Goal: Information Seeking & Learning: Learn about a topic

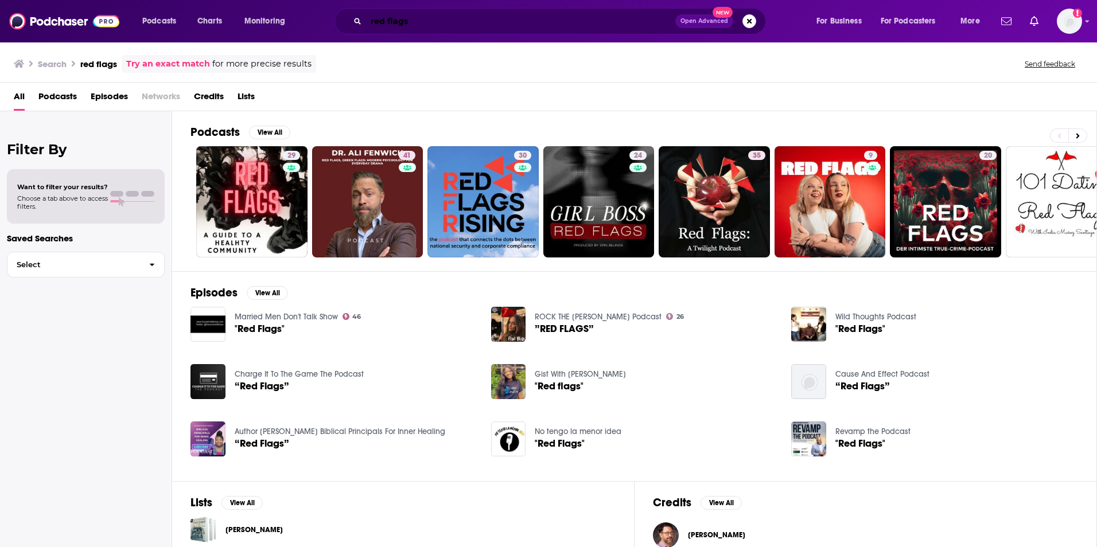
click at [540, 20] on input "red flags" at bounding box center [520, 21] width 309 height 18
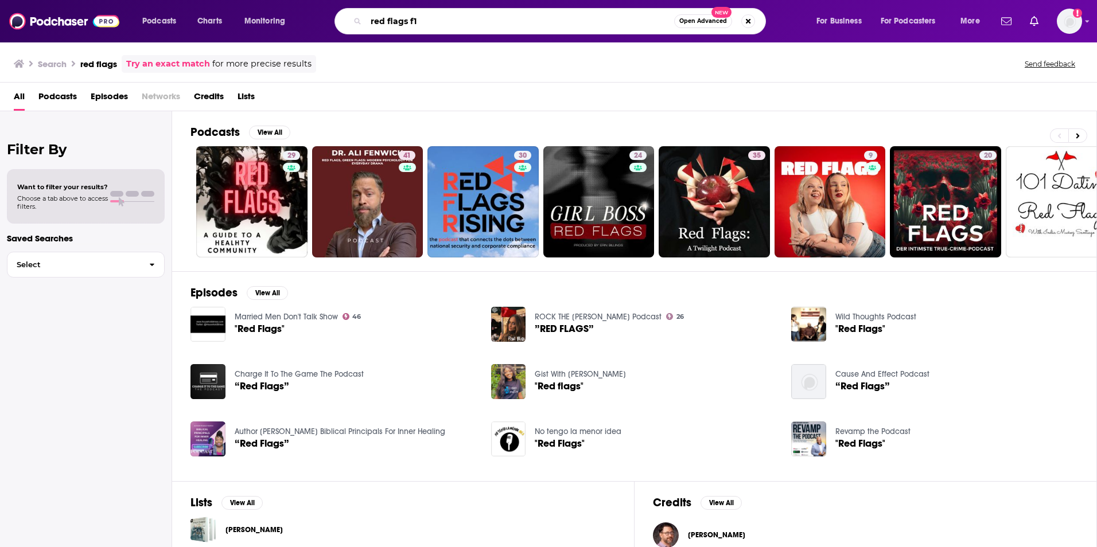
type input "red flags f1"
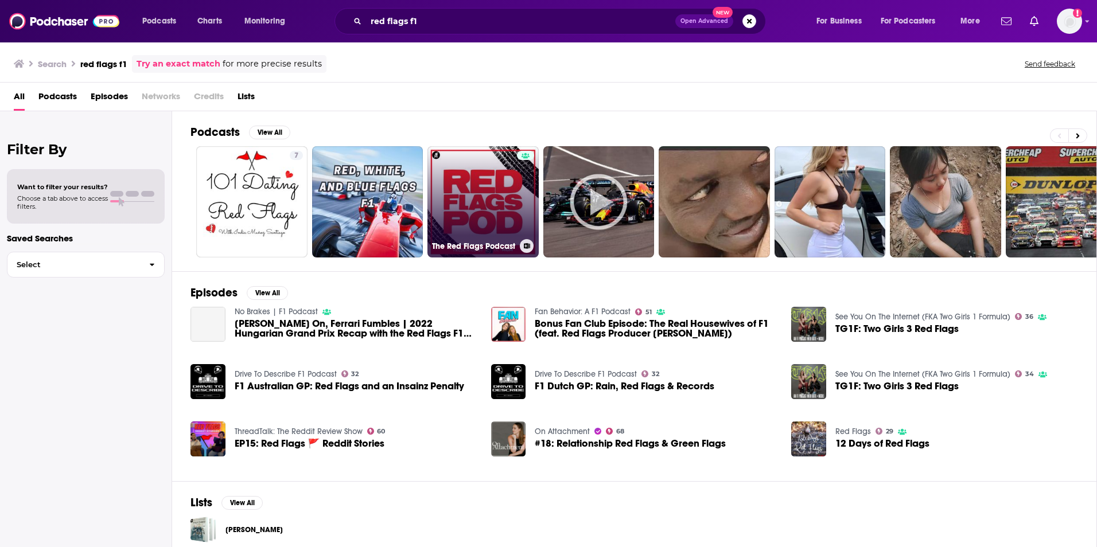
click at [494, 170] on link "The Red Flags Podcast" at bounding box center [482, 201] width 111 height 111
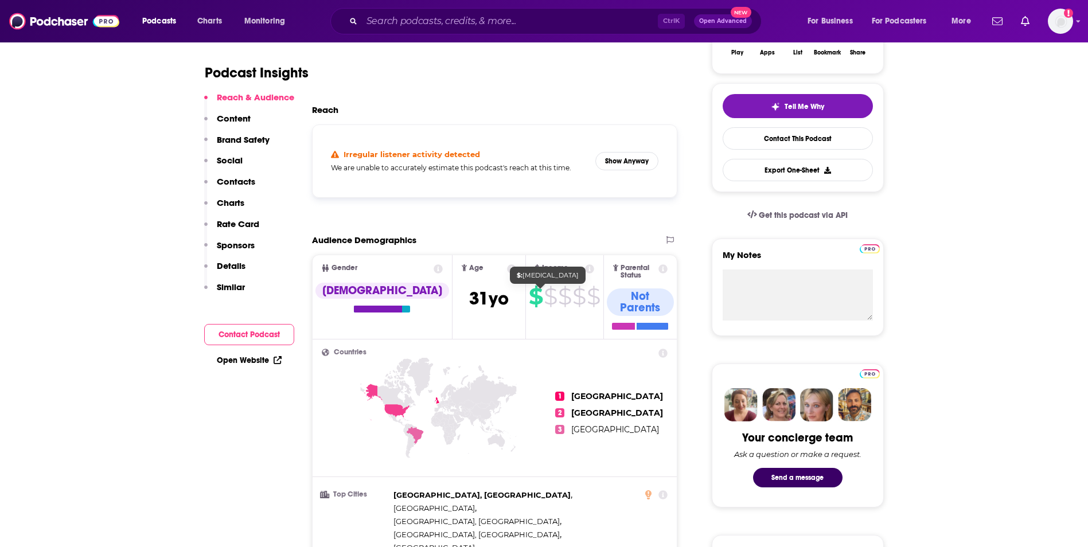
scroll to position [227, 0]
click at [633, 155] on button "Show Anyway" at bounding box center [627, 160] width 63 height 18
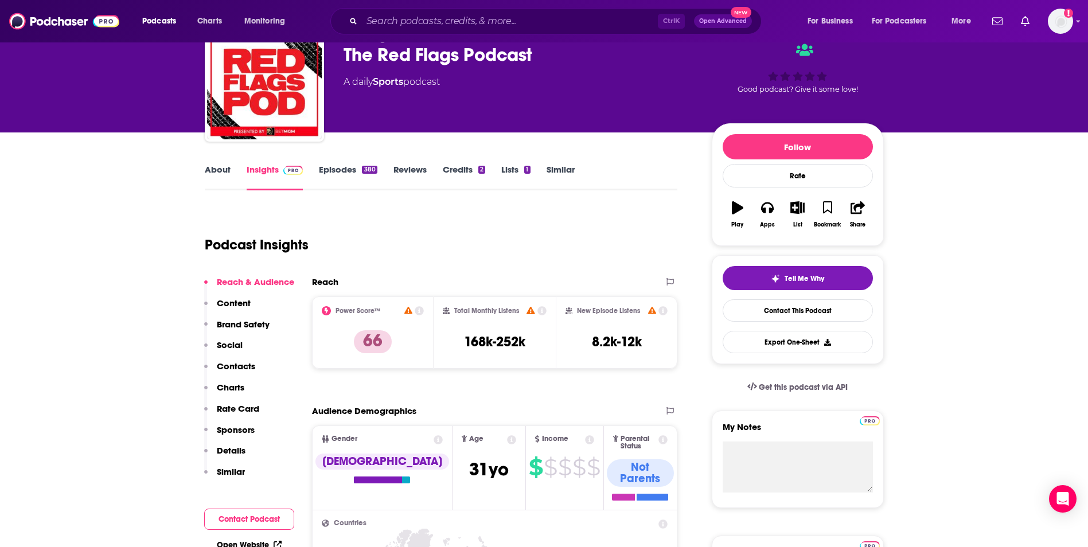
scroll to position [0, 0]
